Goal: Information Seeking & Learning: Get advice/opinions

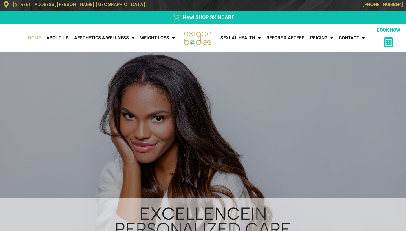
scroll to position [1, 0]
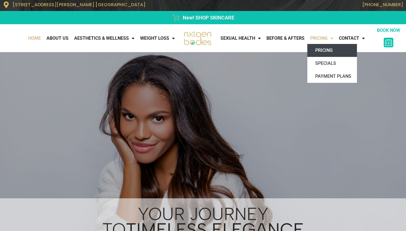
click at [322, 49] on link "Pricing" at bounding box center [332, 50] width 50 height 13
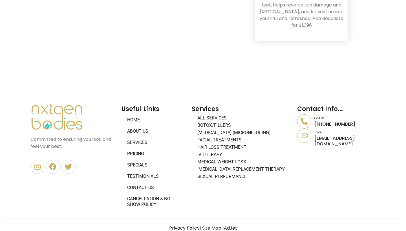
scroll to position [1930, 0]
click at [141, 171] on link "Testimonials" at bounding box center [153, 176] width 65 height 11
